Goal: Transaction & Acquisition: Purchase product/service

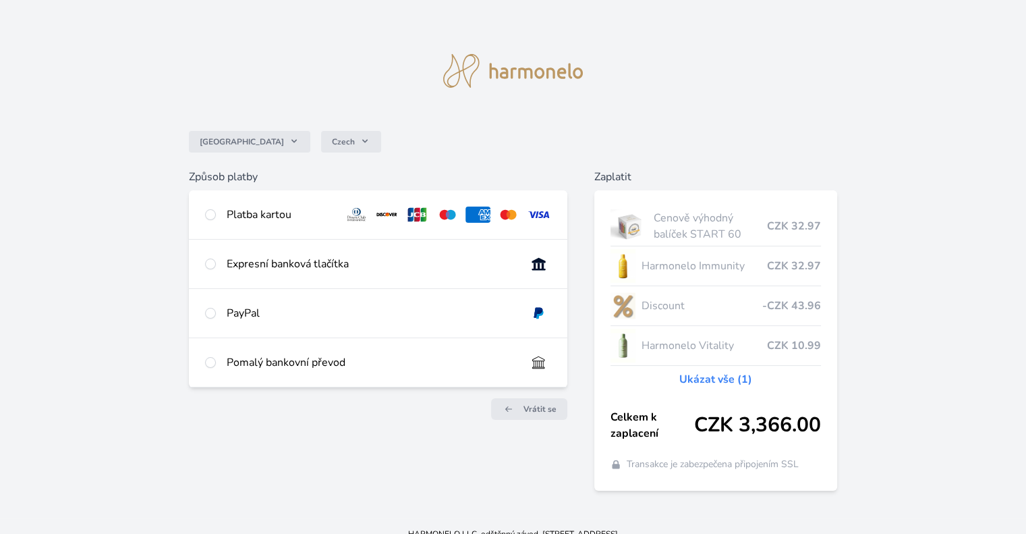
click at [238, 211] on div "Platba kartou" at bounding box center [280, 214] width 107 height 16
radio input "true"
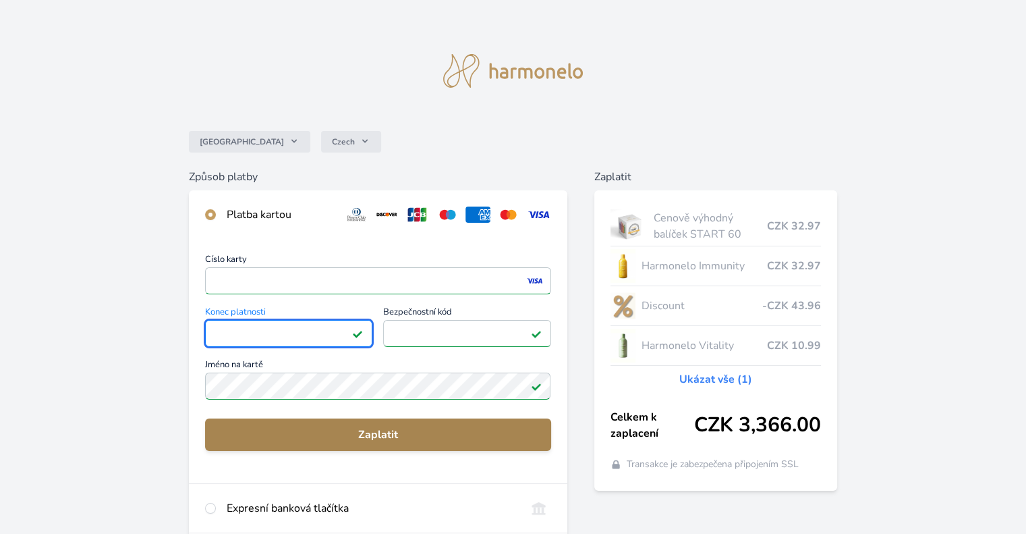
click at [399, 431] on span "Zaplatit" at bounding box center [378, 434] width 324 height 16
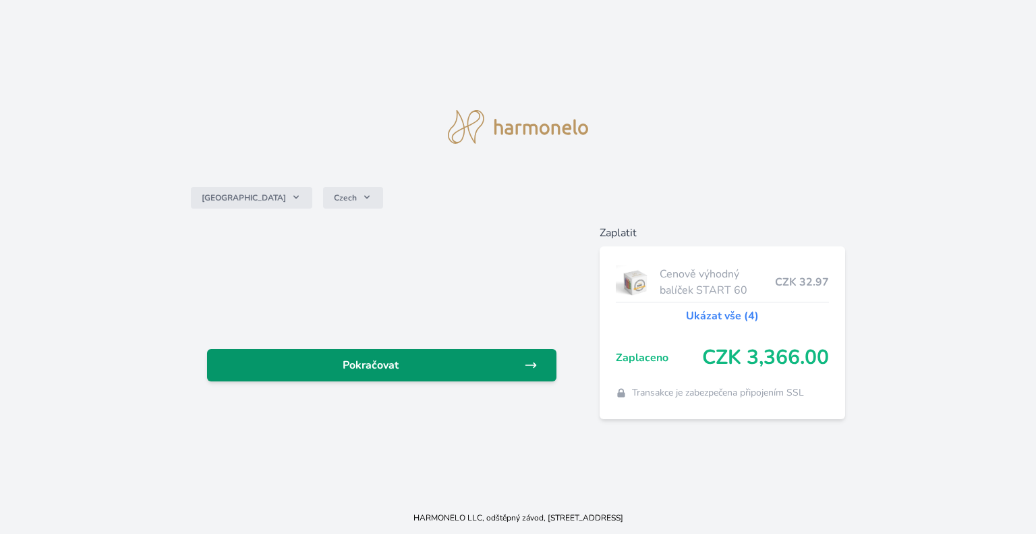
click at [427, 366] on span "Pokračovat" at bounding box center [371, 365] width 306 height 16
